Goal: Check status: Check status

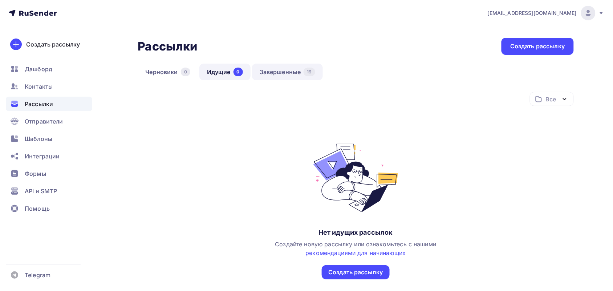
click at [284, 69] on link "Завершенные 19" at bounding box center [287, 72] width 71 height 17
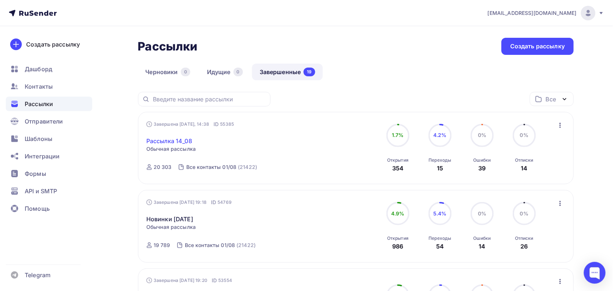
click at [182, 142] on link "Рассылка 14_08" at bounding box center [169, 140] width 46 height 9
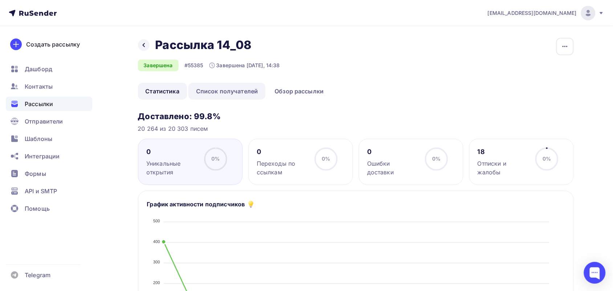
click at [237, 91] on link "Список получателей" at bounding box center [226, 91] width 77 height 17
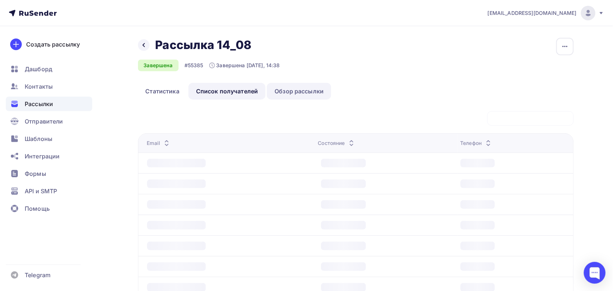
click at [294, 86] on link "Обзор рассылки" at bounding box center [299, 91] width 64 height 17
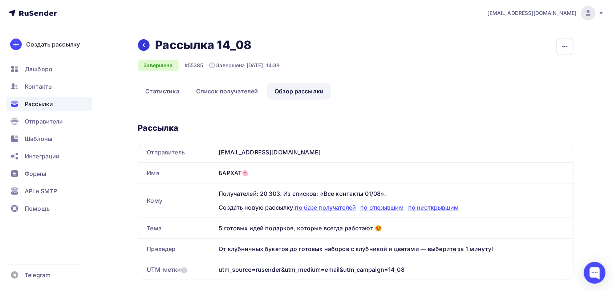
click at [147, 46] on div at bounding box center [144, 45] width 12 height 12
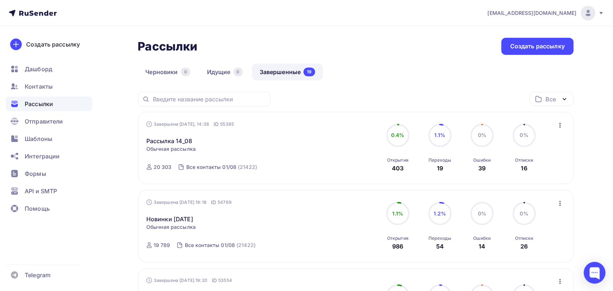
click at [184, 225] on span "Обычная рассылка" at bounding box center [170, 226] width 49 height 7
click at [185, 218] on link "Новинки [DATE]" at bounding box center [169, 218] width 47 height 9
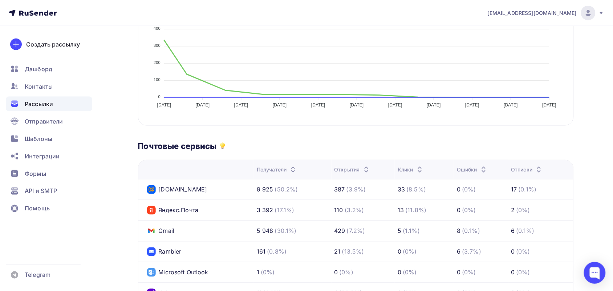
scroll to position [45, 0]
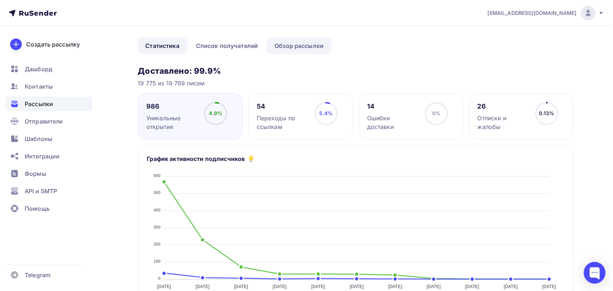
click at [287, 45] on link "Обзор рассылки" at bounding box center [299, 45] width 64 height 17
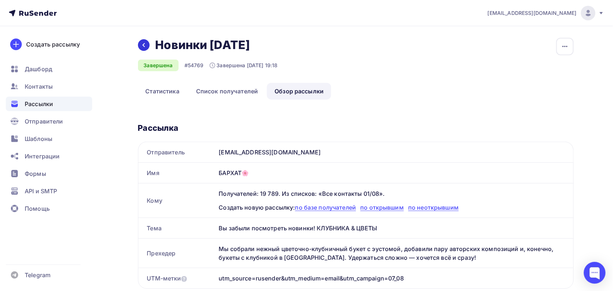
click at [147, 46] on div at bounding box center [144, 45] width 12 height 12
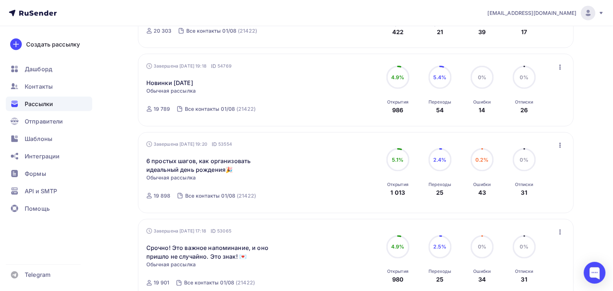
scroll to position [45, 0]
